Goal: Information Seeking & Learning: Check status

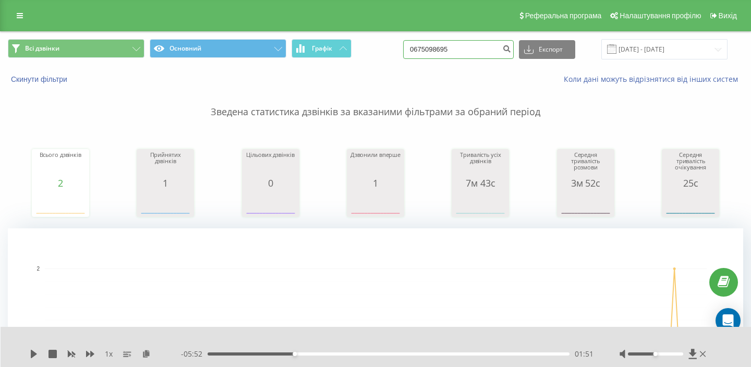
click at [485, 49] on input "0675098695" at bounding box center [458, 49] width 111 height 19
paste input "0678383803"
paste input
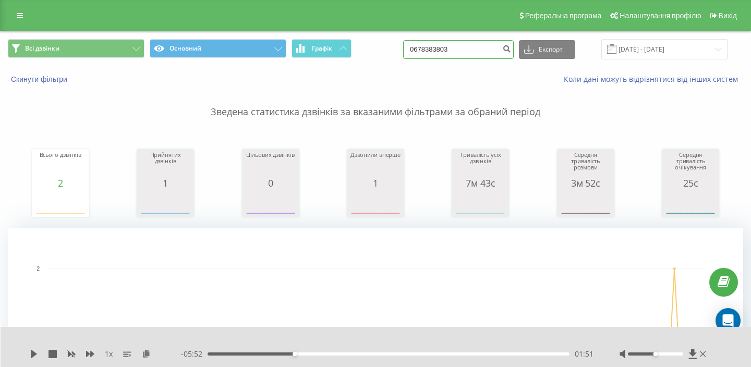
type input "0678383803"
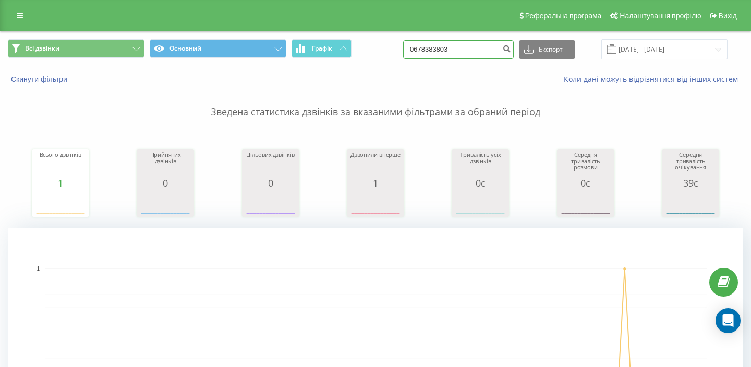
click at [481, 42] on input "0678383803" at bounding box center [458, 49] width 111 height 19
paste input "5673536"
type input "0675673536"
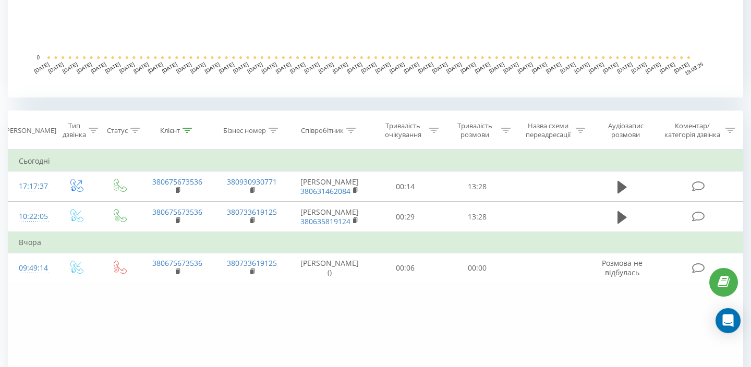
scroll to position [356, 0]
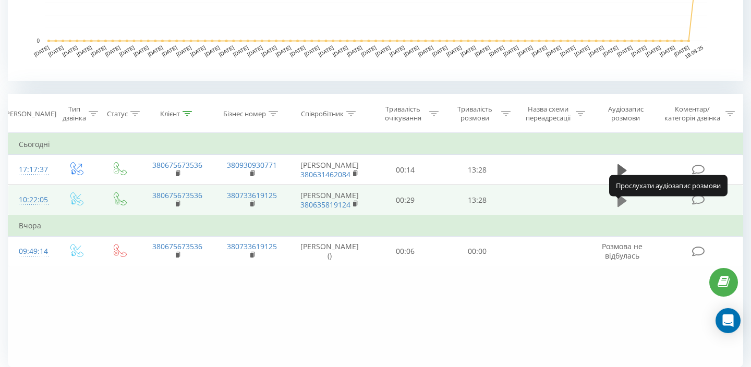
click at [624, 208] on icon at bounding box center [622, 201] width 9 height 15
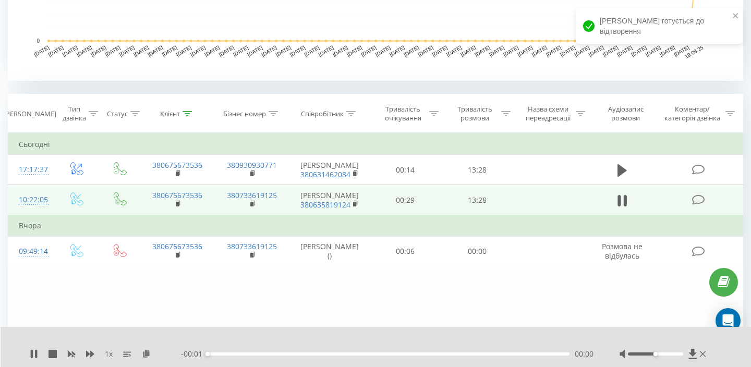
click at [236, 355] on div "00:00" at bounding box center [389, 354] width 362 height 3
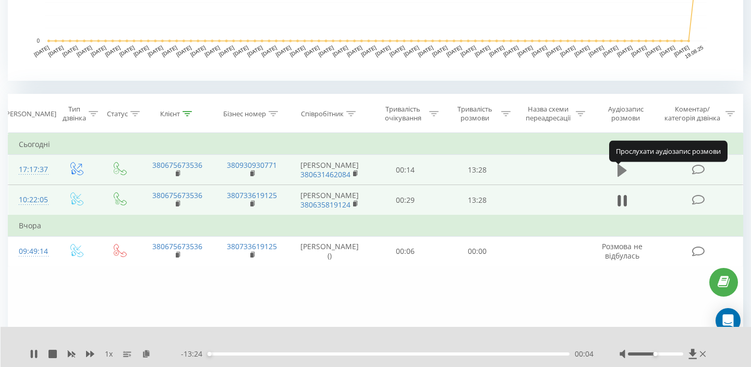
click at [615, 172] on button at bounding box center [623, 171] width 16 height 16
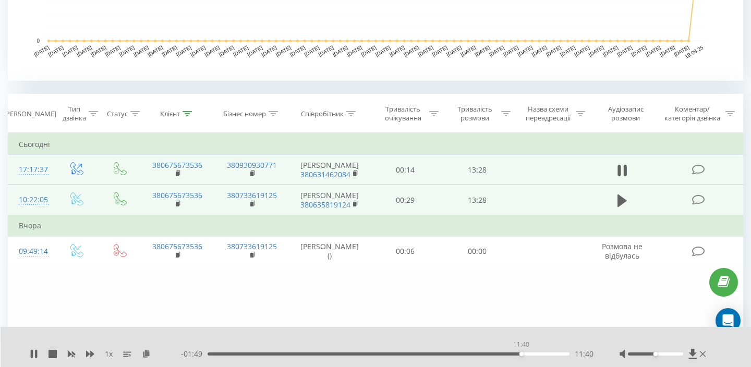
click at [521, 353] on div "11:40" at bounding box center [389, 354] width 362 height 3
click at [415, 351] on div "- 00:54 12:34 12:34" at bounding box center [387, 354] width 413 height 10
click at [416, 354] on div "12:35" at bounding box center [389, 354] width 362 height 3
click at [320, 353] on div "04:11" at bounding box center [389, 354] width 362 height 3
click at [660, 351] on div at bounding box center [664, 354] width 89 height 10
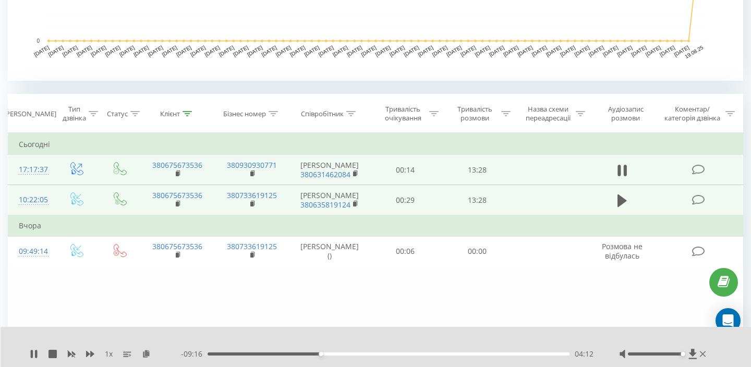
drag, startPoint x: 660, startPoint y: 354, endPoint x: 712, endPoint y: 361, distance: 52.6
click at [714, 362] on div "1 x - 09:16 04:12 04:12" at bounding box center [376, 347] width 751 height 40
